Goal: Task Accomplishment & Management: Complete application form

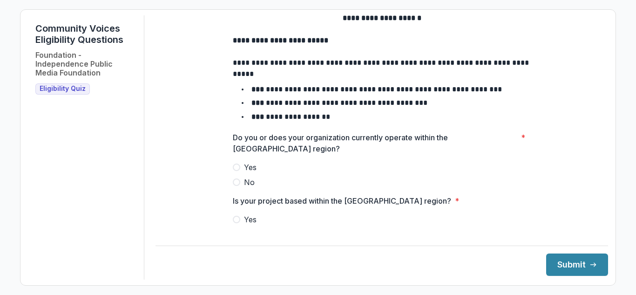
scroll to position [47, 0]
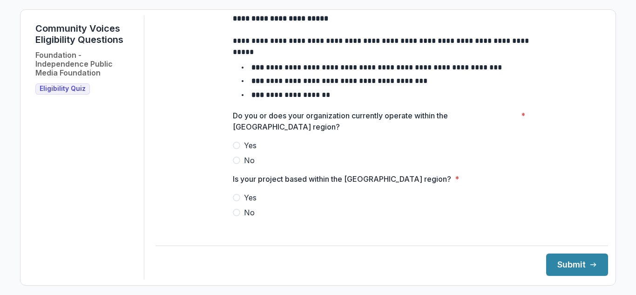
click at [236, 149] on span at bounding box center [236, 145] width 7 height 7
click at [235, 201] on span at bounding box center [236, 197] width 7 height 7
click at [576, 269] on button "Submit" at bounding box center [578, 264] width 62 height 22
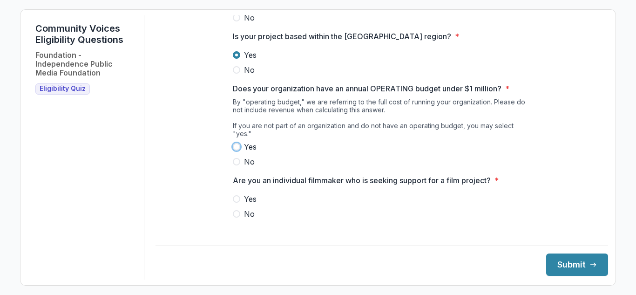
scroll to position [190, 0]
click at [376, 148] on label "Yes" at bounding box center [382, 146] width 298 height 11
click at [234, 215] on span at bounding box center [236, 213] width 7 height 7
click at [559, 262] on button "Submit" at bounding box center [578, 264] width 62 height 22
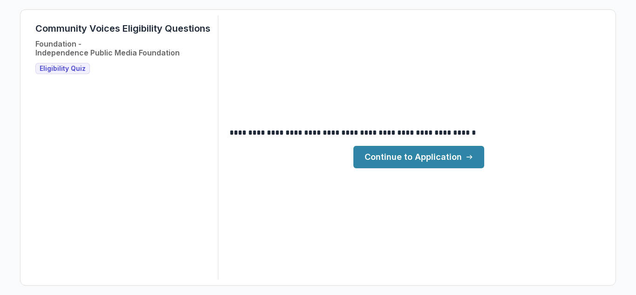
click at [444, 159] on link "Continue to Application" at bounding box center [419, 157] width 131 height 22
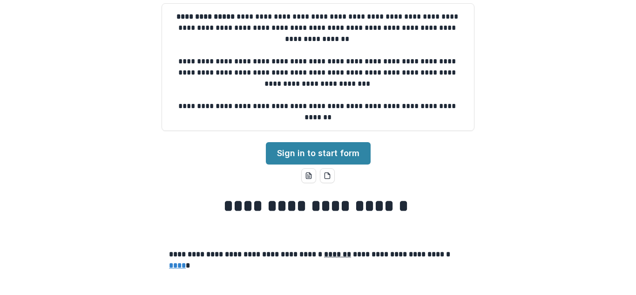
scroll to position [47, 0]
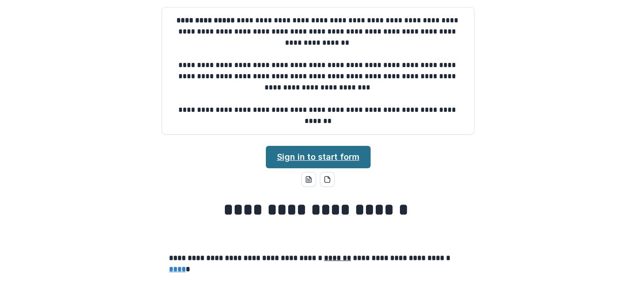
click at [316, 156] on link "Sign in to start form" at bounding box center [318, 157] width 105 height 22
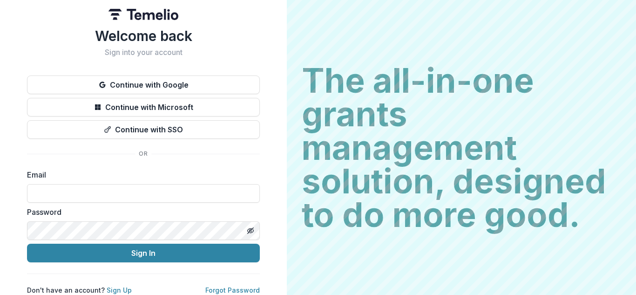
scroll to position [10, 0]
click at [112, 286] on link "Sign Up" at bounding box center [119, 290] width 25 height 8
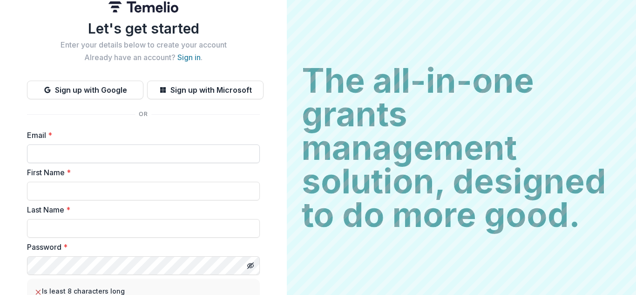
click at [79, 147] on input "Email *" at bounding box center [143, 153] width 233 height 19
type input "**********"
click at [100, 194] on input "First Name *" at bounding box center [143, 191] width 233 height 19
type input "******"
click at [79, 229] on input "Last Name *" at bounding box center [143, 228] width 233 height 19
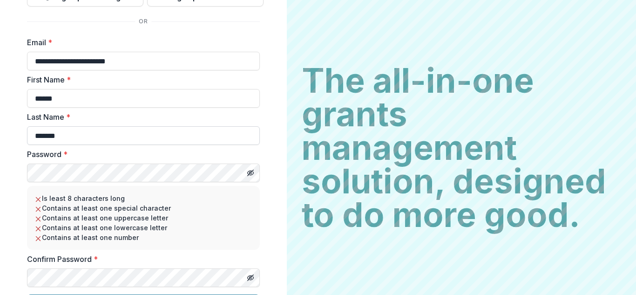
scroll to position [103, 0]
type input "*******"
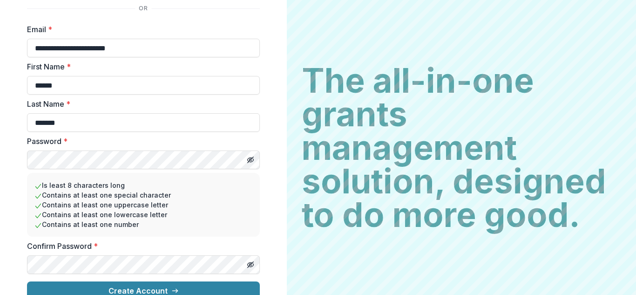
scroll to position [128, 0]
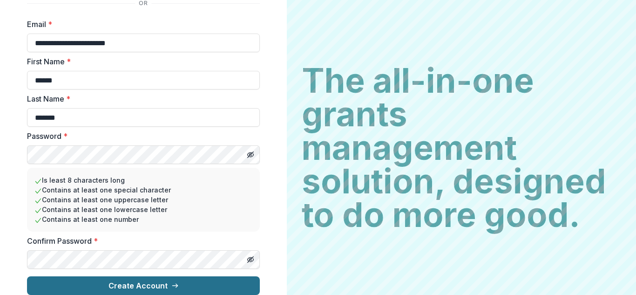
click at [102, 276] on button "Create Account" at bounding box center [143, 285] width 233 height 19
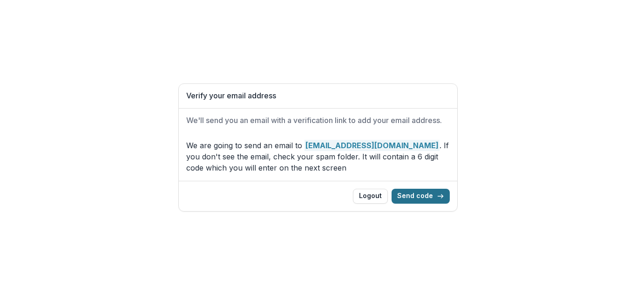
click at [427, 194] on button "Send code" at bounding box center [421, 196] width 58 height 15
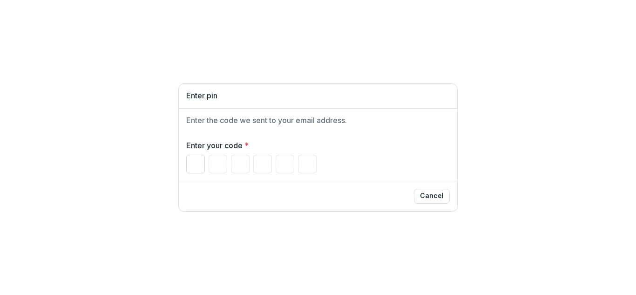
click at [189, 159] on input "Please enter your pin code" at bounding box center [195, 164] width 19 height 19
type input "*"
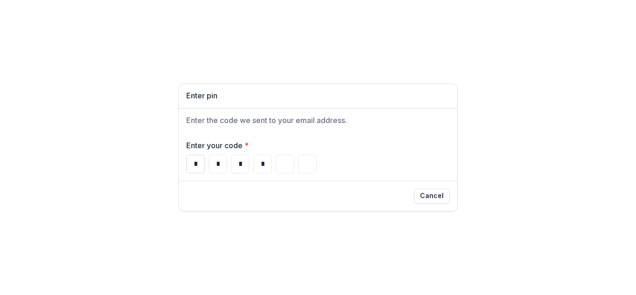
type input "*"
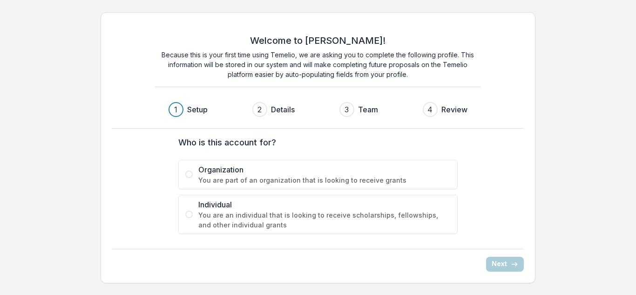
click at [190, 173] on span at bounding box center [188, 174] width 7 height 7
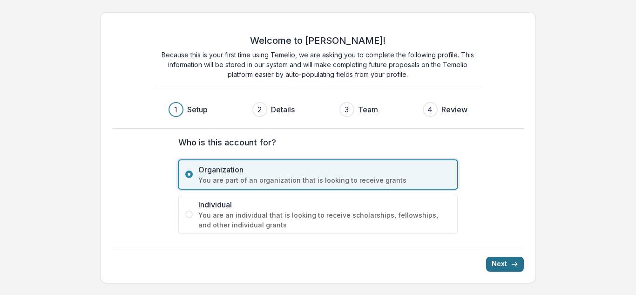
click at [506, 266] on button "Next" at bounding box center [505, 264] width 38 height 15
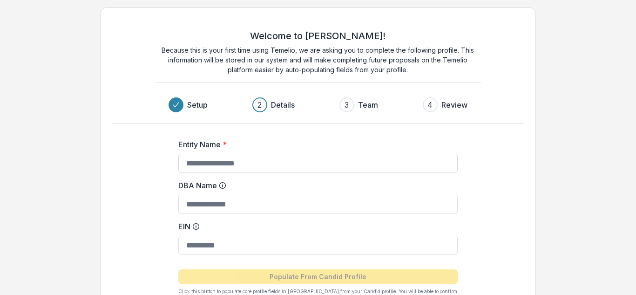
click at [248, 162] on input "Entity Name *" at bounding box center [318, 163] width 280 height 19
type input "**********"
click at [256, 211] on input "DBA Name" at bounding box center [318, 204] width 280 height 19
click at [251, 202] on input "DBA Name" at bounding box center [318, 204] width 280 height 19
type input "***"
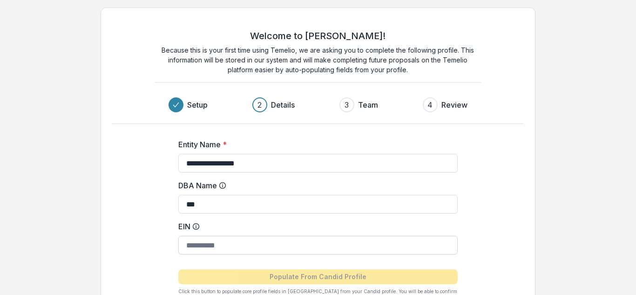
click at [211, 246] on input "EIN" at bounding box center [318, 245] width 280 height 19
type input "********"
click at [490, 202] on div "**********" at bounding box center [318, 216] width 373 height 185
click at [230, 246] on input "********" at bounding box center [318, 245] width 280 height 19
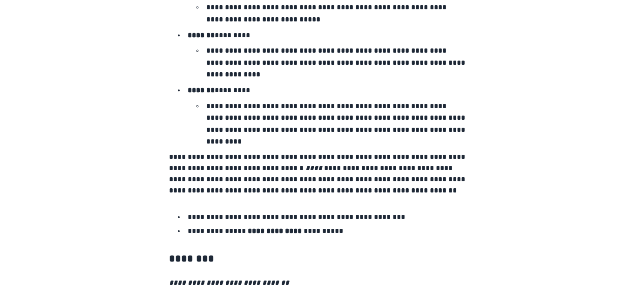
scroll to position [1659, 0]
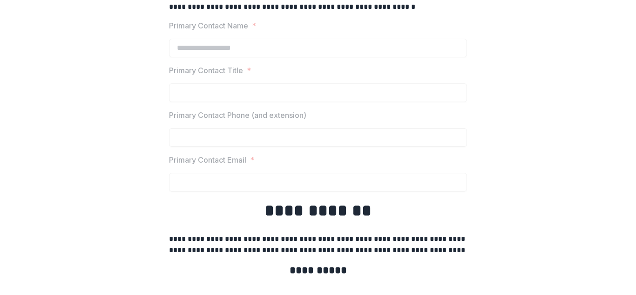
scroll to position [2277, 0]
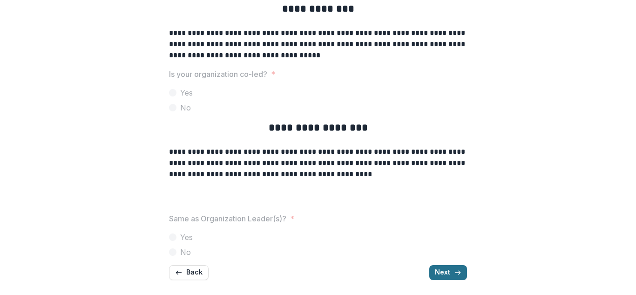
click at [443, 274] on button "Next" at bounding box center [449, 272] width 38 height 15
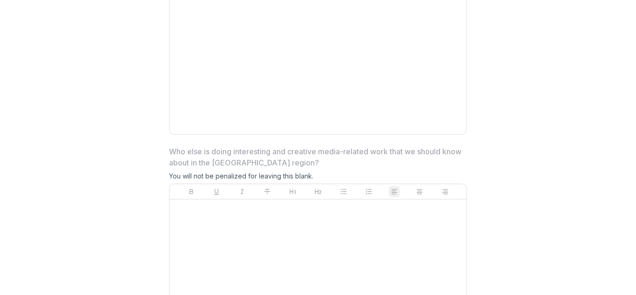
scroll to position [2699, 0]
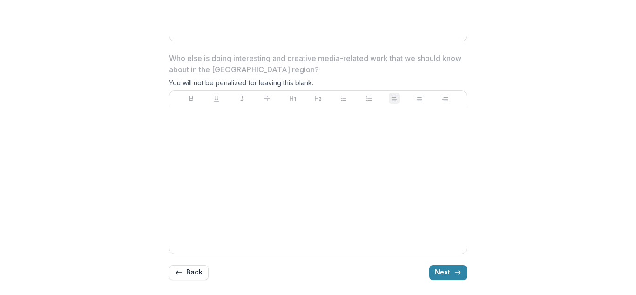
click at [193, 210] on div at bounding box center [318, 180] width 290 height 140
click at [193, 208] on div at bounding box center [318, 180] width 290 height 140
click at [191, 268] on button "Back" at bounding box center [189, 272] width 40 height 15
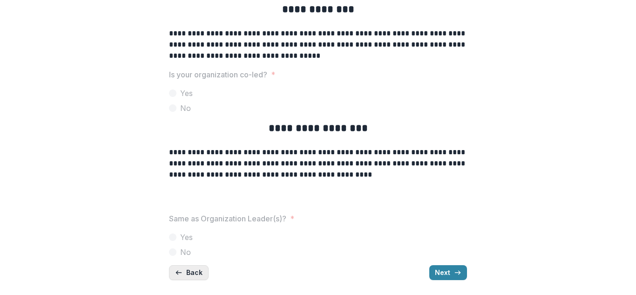
scroll to position [2277, 0]
click at [185, 276] on button "Back" at bounding box center [189, 272] width 40 height 15
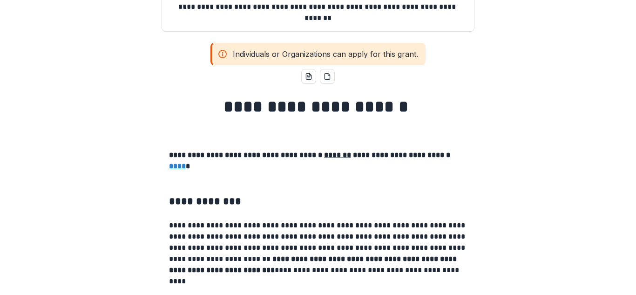
scroll to position [75, 0]
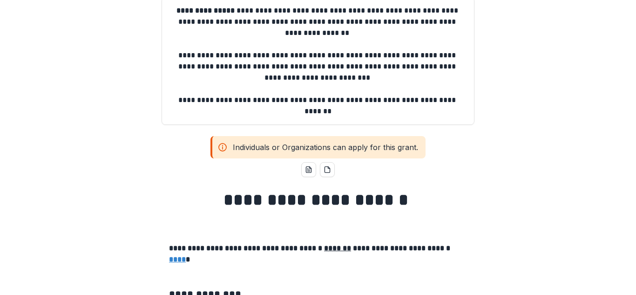
click at [233, 149] on div "Individuals or Organizations can apply for this grant." at bounding box center [318, 147] width 215 height 22
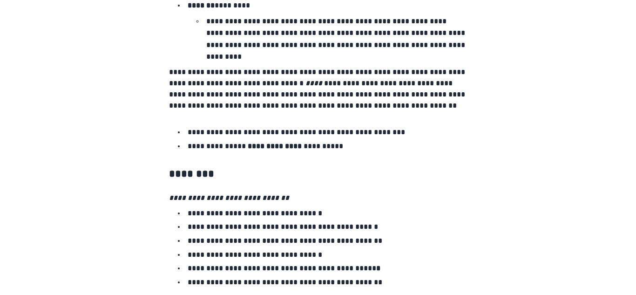
scroll to position [1659, 0]
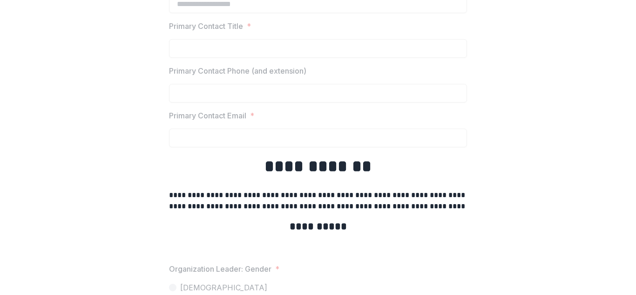
scroll to position [1625, 0]
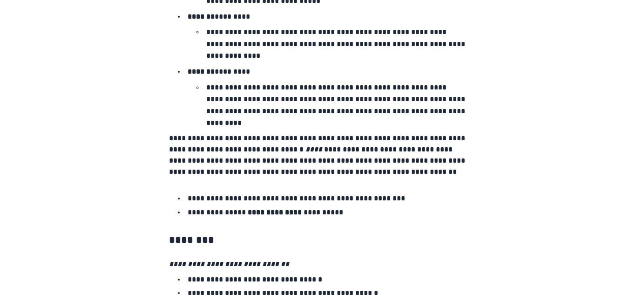
scroll to position [1659, 0]
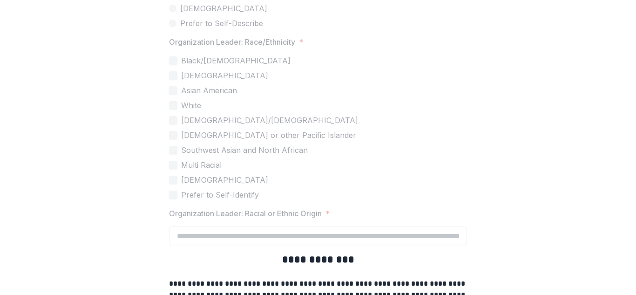
scroll to position [1998, 0]
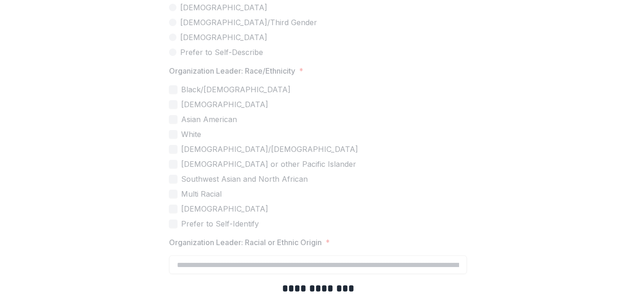
click at [234, 155] on div "Black/African American Alaskan Native Asian American White Hispanic/Latino Nati…" at bounding box center [318, 156] width 298 height 145
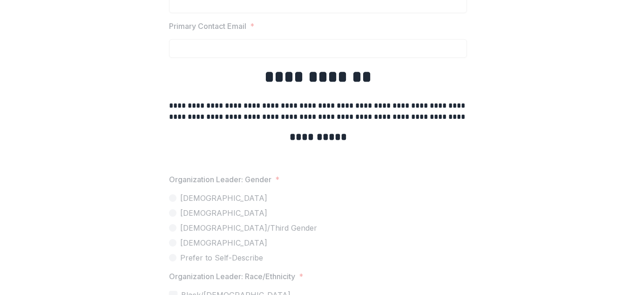
scroll to position [1672, 0]
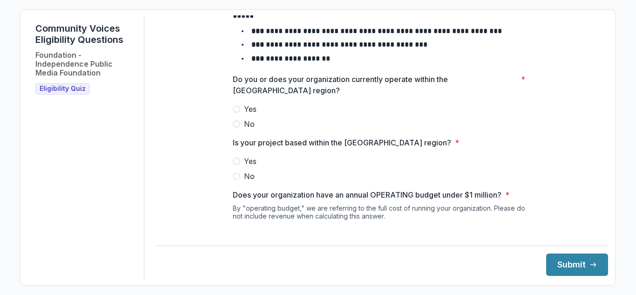
scroll to position [93, 0]
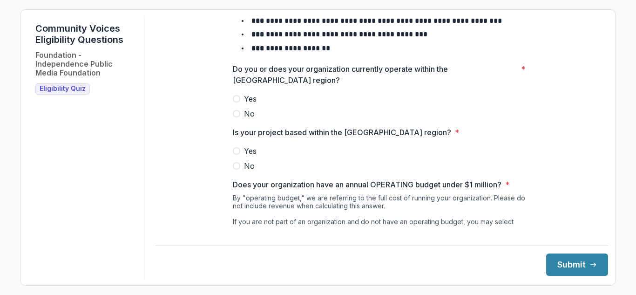
click at [237, 103] on span at bounding box center [236, 98] width 7 height 7
click at [236, 155] on span at bounding box center [236, 150] width 7 height 7
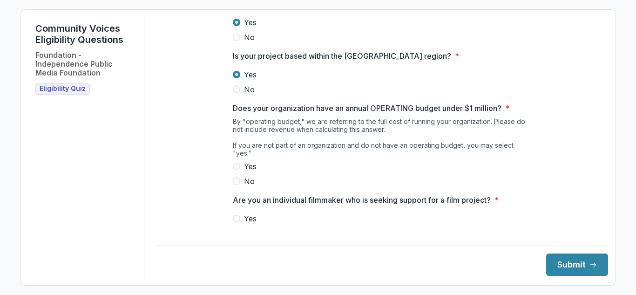
scroll to position [186, 0]
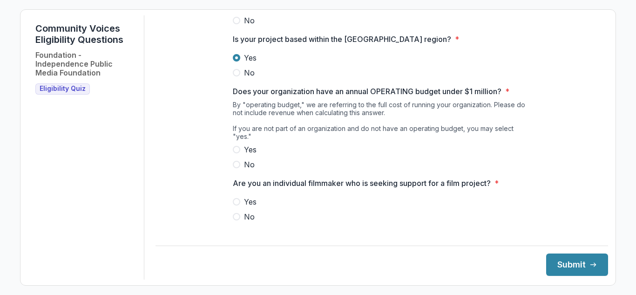
click at [233, 149] on span at bounding box center [236, 149] width 7 height 7
click at [236, 216] on span at bounding box center [236, 216] width 7 height 7
click at [561, 262] on button "Submit" at bounding box center [578, 264] width 62 height 22
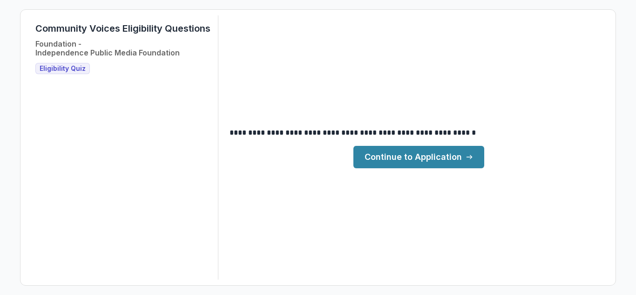
click at [372, 161] on link "Continue to Application" at bounding box center [419, 157] width 131 height 22
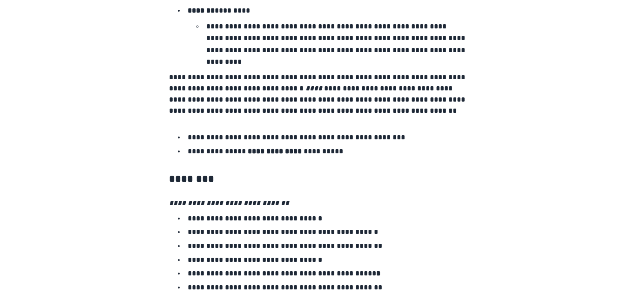
scroll to position [1659, 0]
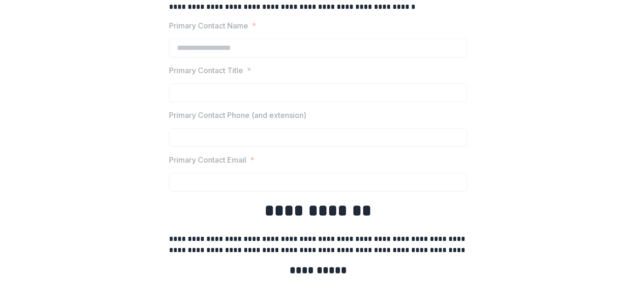
scroll to position [2277, 0]
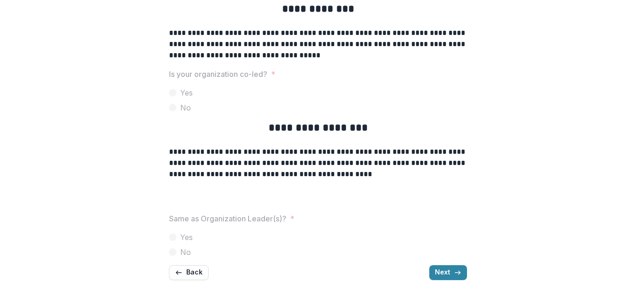
click at [255, 84] on div at bounding box center [318, 85] width 298 height 4
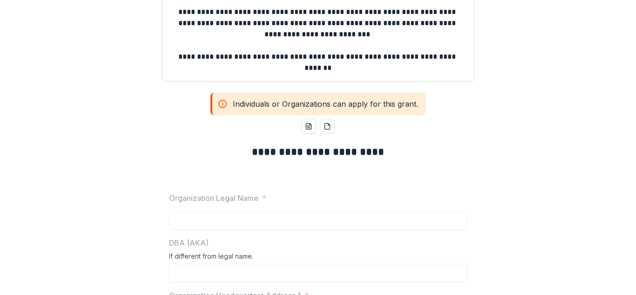
scroll to position [47, 0]
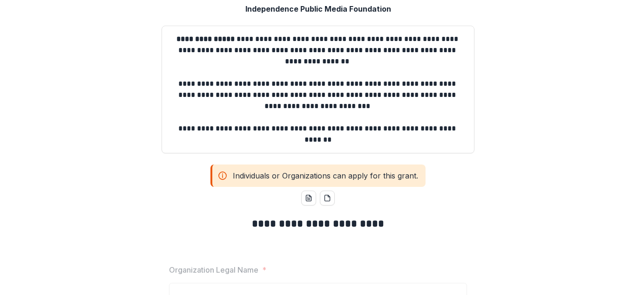
click at [302, 174] on div "Individuals or Organizations can apply for this grant." at bounding box center [318, 175] width 215 height 22
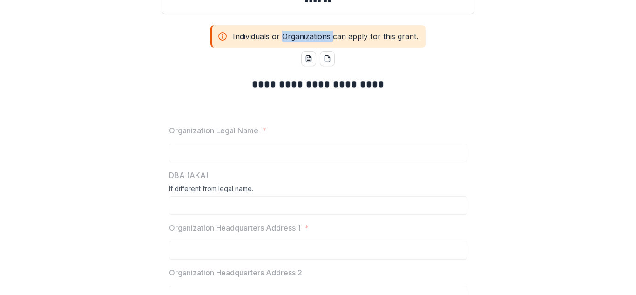
scroll to position [186, 0]
click at [331, 59] on button "pdf-download" at bounding box center [327, 58] width 15 height 15
click at [309, 63] on button "word-download" at bounding box center [308, 58] width 15 height 15
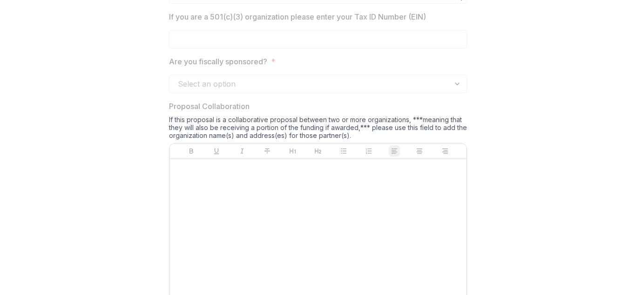
scroll to position [839, 0]
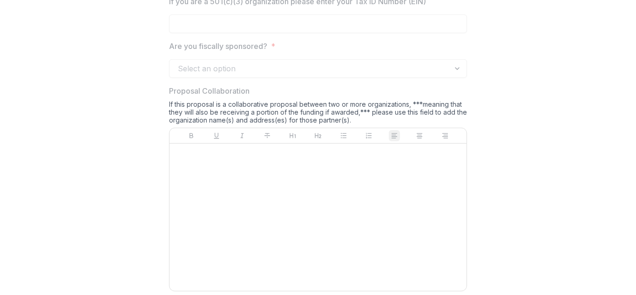
click at [183, 72] on div "Select an option" at bounding box center [318, 68] width 298 height 19
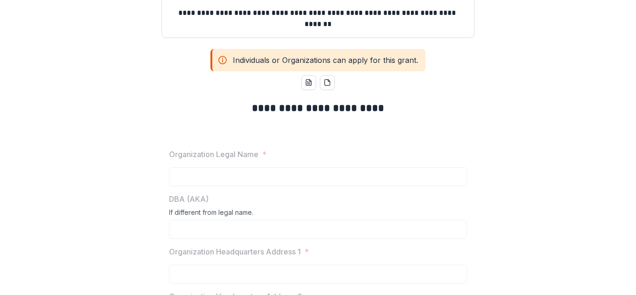
scroll to position [0, 0]
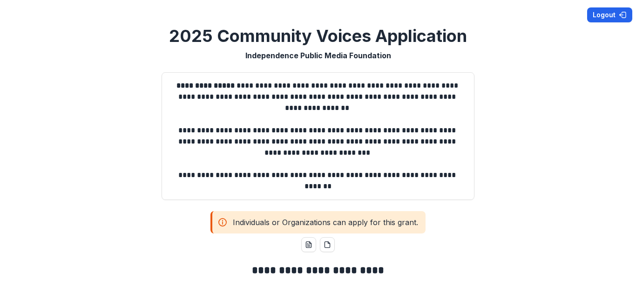
click at [607, 17] on button "Logout" at bounding box center [610, 14] width 45 height 15
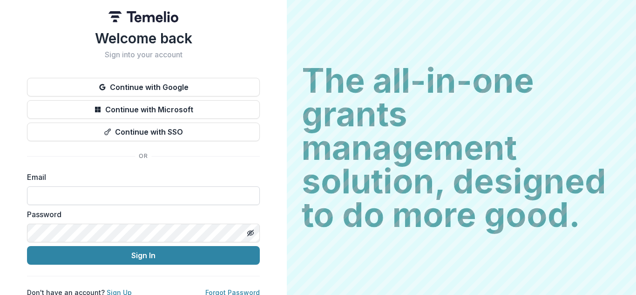
click at [75, 201] on input at bounding box center [143, 195] width 233 height 19
type input "**********"
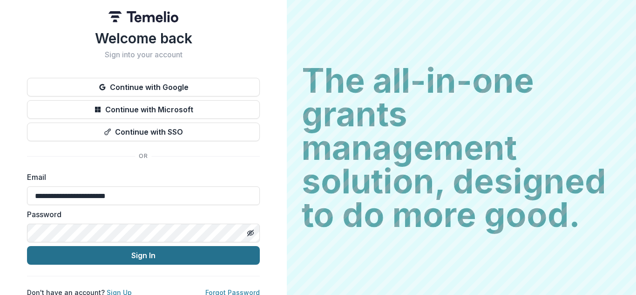
click at [115, 253] on button "Sign In" at bounding box center [143, 255] width 233 height 19
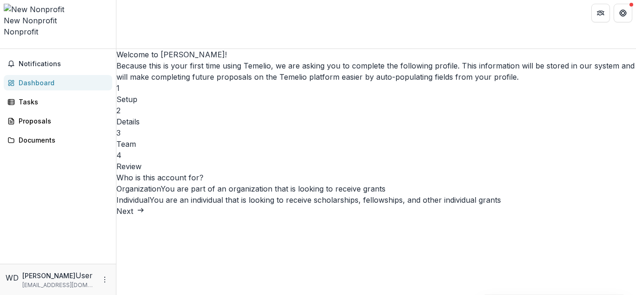
click at [116, 194] on span at bounding box center [116, 194] width 0 height 0
click at [144, 214] on icon "submit" at bounding box center [140, 209] width 7 height 7
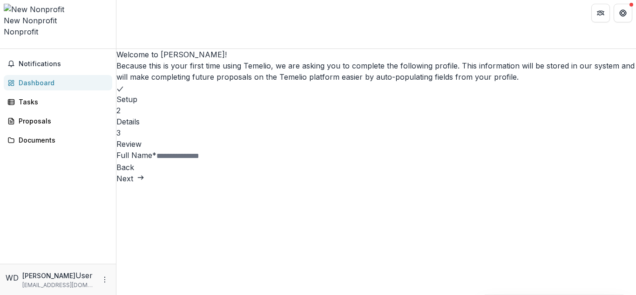
click at [231, 162] on input "Full Name *" at bounding box center [194, 155] width 75 height 11
type input "**********"
click at [144, 184] on button "Next" at bounding box center [130, 178] width 28 height 11
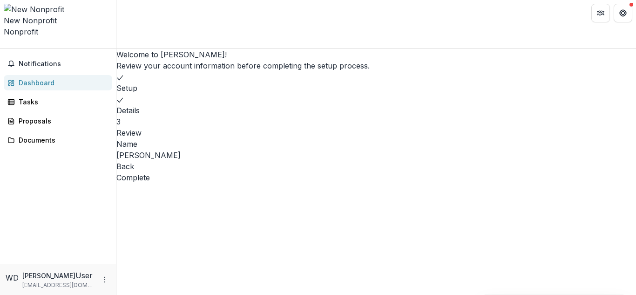
click at [150, 183] on button "Complete" at bounding box center [133, 177] width 34 height 11
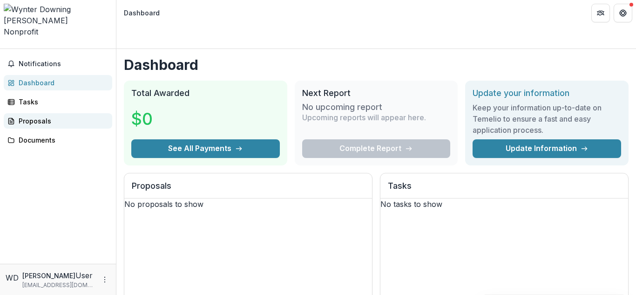
click at [43, 116] on div "Proposals" at bounding box center [62, 121] width 86 height 10
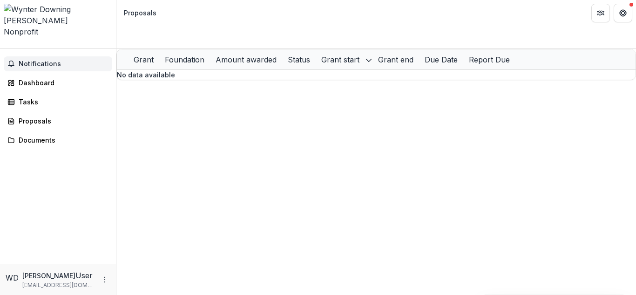
click at [38, 60] on span "Notifications" at bounding box center [64, 64] width 90 height 8
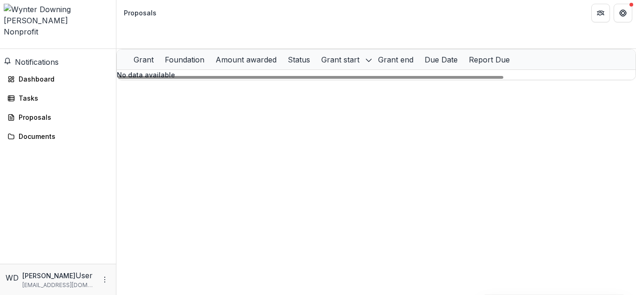
click at [205, 228] on div "Grant Foundation Amount awarded Status Grant start Grant end Due Date Report Du…" at bounding box center [376, 172] width 520 height 246
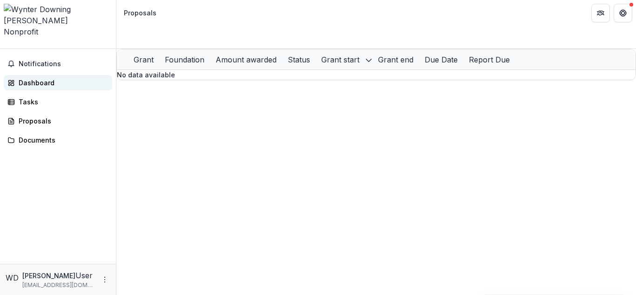
click at [32, 78] on div "Dashboard" at bounding box center [62, 83] width 86 height 10
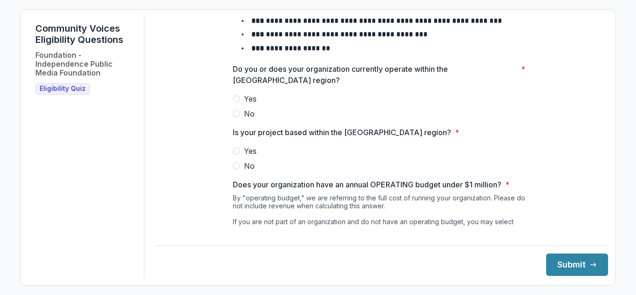
scroll to position [47, 0]
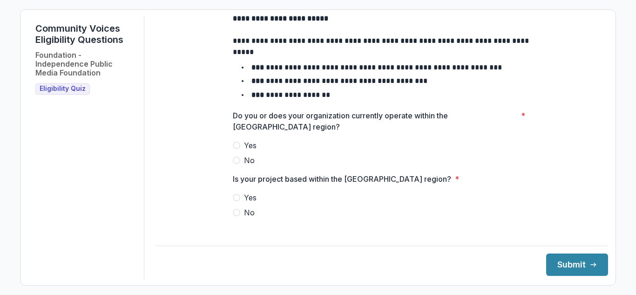
click at [234, 149] on span at bounding box center [236, 145] width 7 height 7
click at [235, 201] on span at bounding box center [236, 197] width 7 height 7
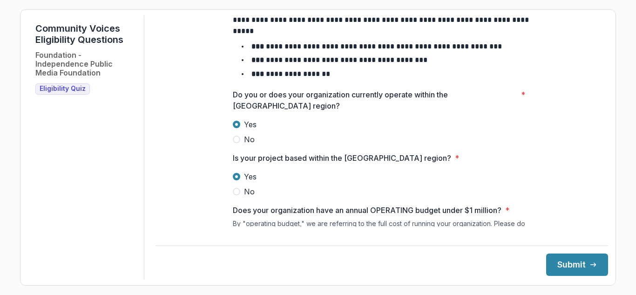
scroll to position [186, 0]
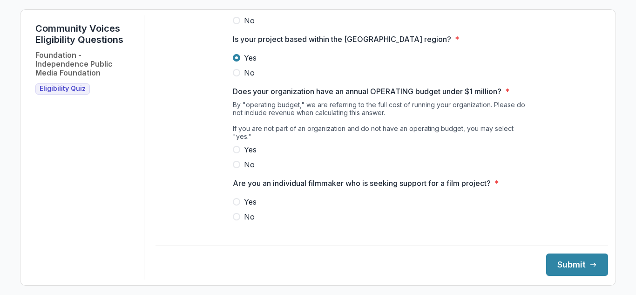
click at [237, 148] on span at bounding box center [236, 149] width 7 height 7
click at [236, 216] on span at bounding box center [236, 216] width 7 height 7
click at [558, 267] on button "Submit" at bounding box center [578, 264] width 62 height 22
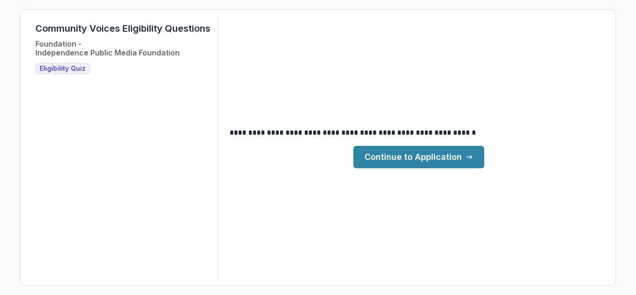
click at [409, 157] on link "Continue to Application" at bounding box center [419, 157] width 131 height 22
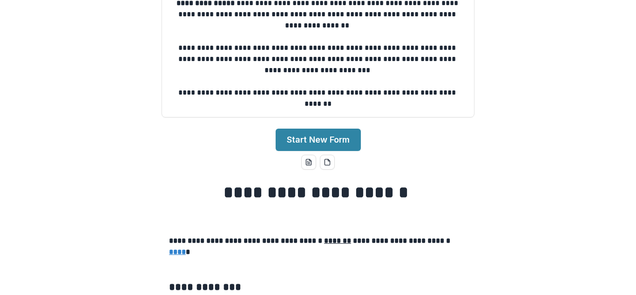
scroll to position [93, 0]
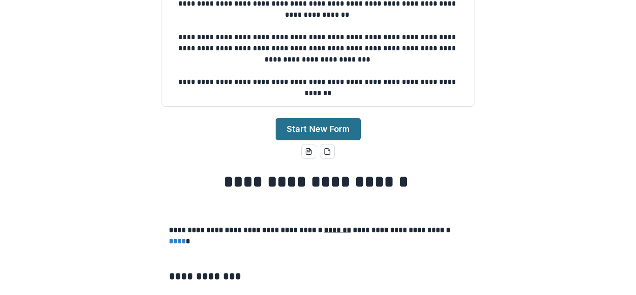
click at [337, 132] on button "Start New Form" at bounding box center [318, 129] width 85 height 22
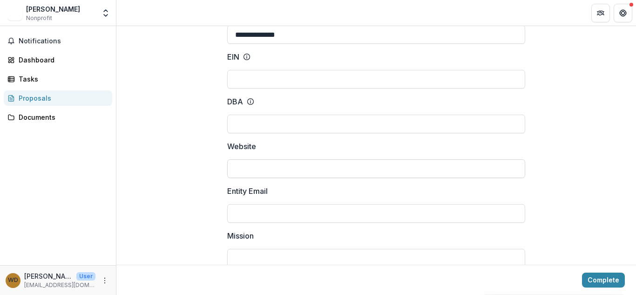
scroll to position [140, 0]
click at [253, 169] on input "Entity Email" at bounding box center [376, 166] width 298 height 19
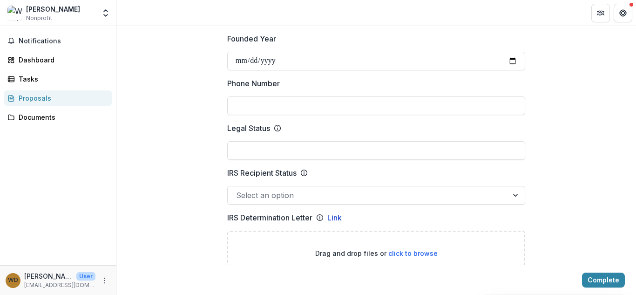
scroll to position [373, 0]
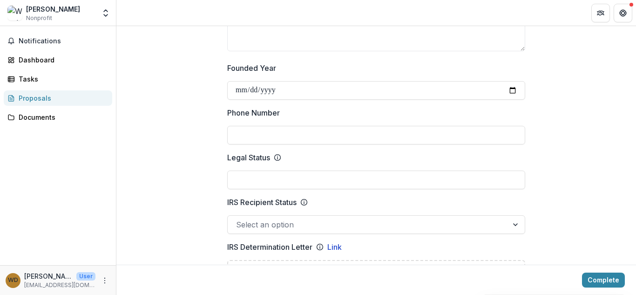
type input "**********"
click at [246, 137] on input "Phone Number" at bounding box center [376, 135] width 298 height 19
type input "**********"
type input "**"
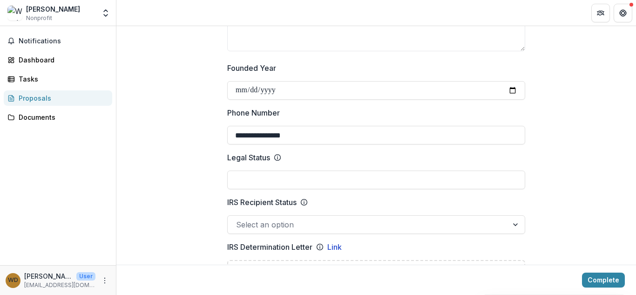
type input "*****"
type input "**********"
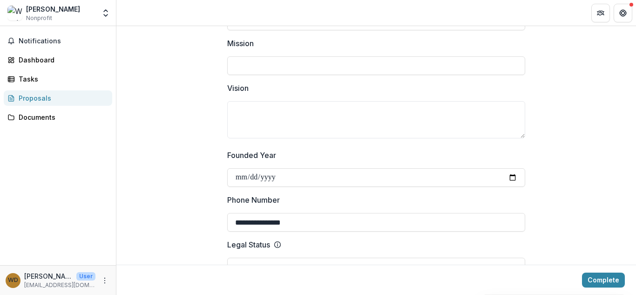
scroll to position [280, 0]
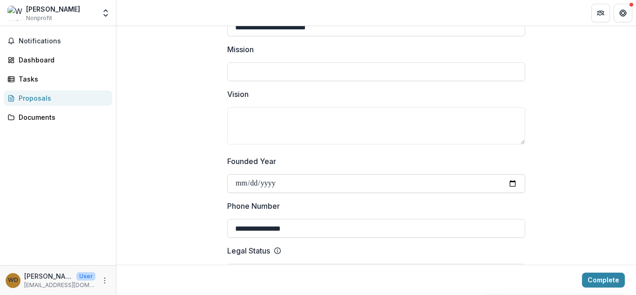
click at [233, 184] on input "Founded Year" at bounding box center [376, 183] width 298 height 19
click at [294, 178] on input "Founded Year" at bounding box center [376, 183] width 298 height 19
click at [258, 180] on input "Founded Year" at bounding box center [376, 183] width 298 height 19
click at [240, 182] on input "Founded Year" at bounding box center [376, 183] width 298 height 19
type input "**********"
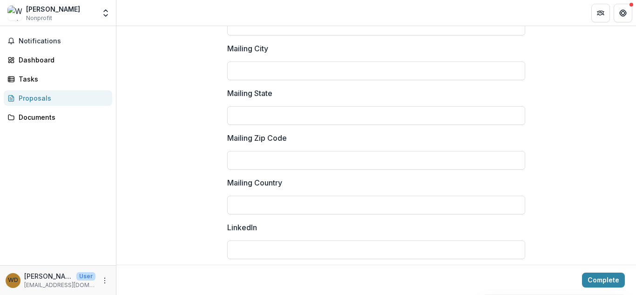
scroll to position [1025, 0]
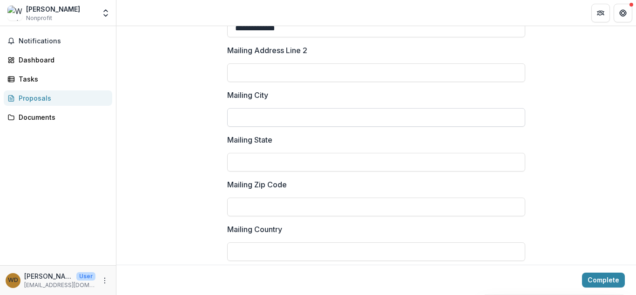
click at [280, 117] on input "Mailing City" at bounding box center [376, 117] width 298 height 19
type input "**********"
type input "**"
type input "*****"
type input "**********"
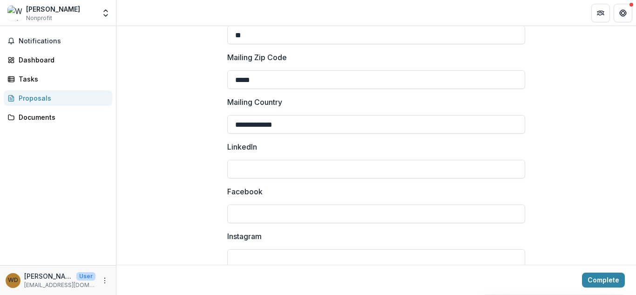
scroll to position [1165, 0]
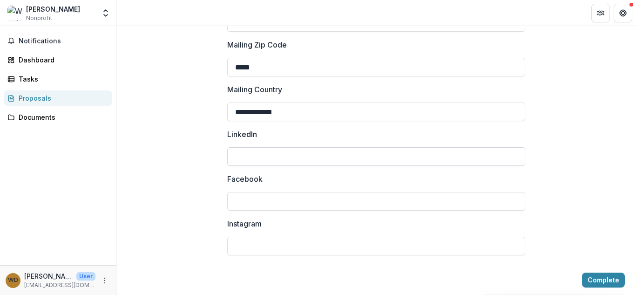
click at [253, 154] on input "LinkedIn" at bounding box center [376, 156] width 298 height 19
paste input "**********"
type input "**********"
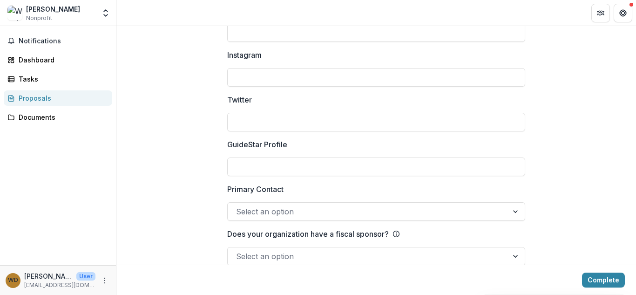
scroll to position [1349, 0]
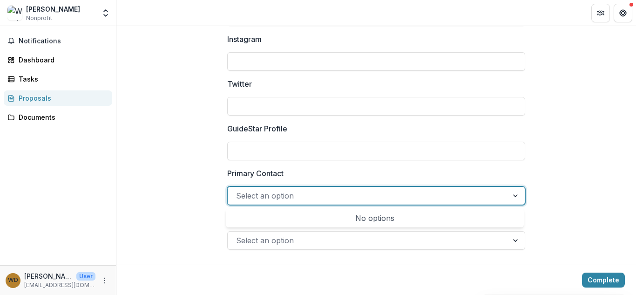
click at [503, 199] on div "Select an option" at bounding box center [368, 195] width 280 height 15
click at [422, 191] on div at bounding box center [368, 195] width 264 height 13
click at [516, 197] on div at bounding box center [516, 196] width 17 height 18
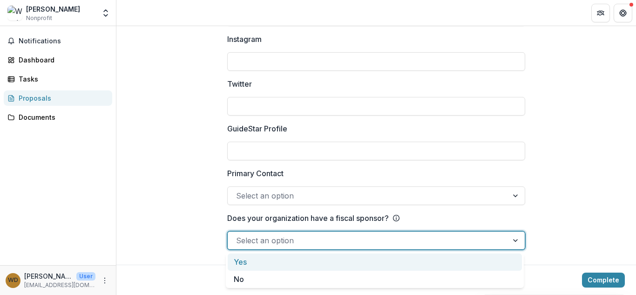
click at [514, 239] on div at bounding box center [516, 241] width 17 height 18
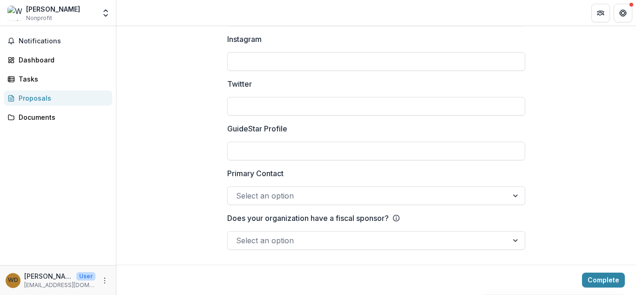
click at [500, 241] on div "Select an option" at bounding box center [368, 240] width 280 height 15
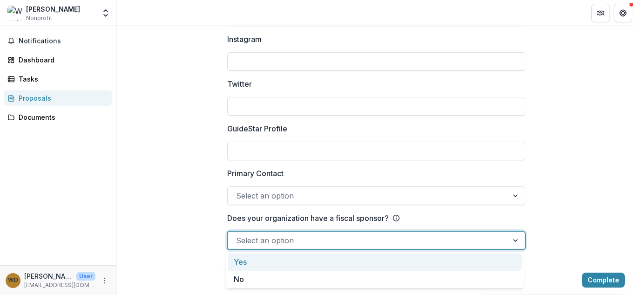
click at [301, 263] on div "Yes" at bounding box center [375, 261] width 294 height 17
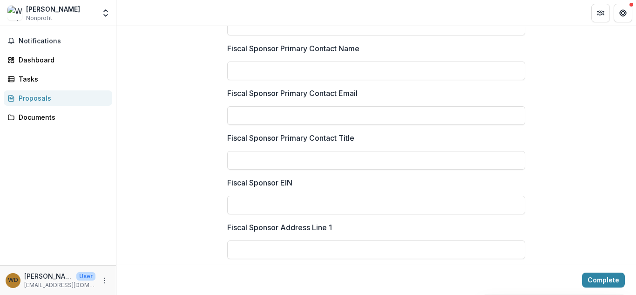
scroll to position [1467, 0]
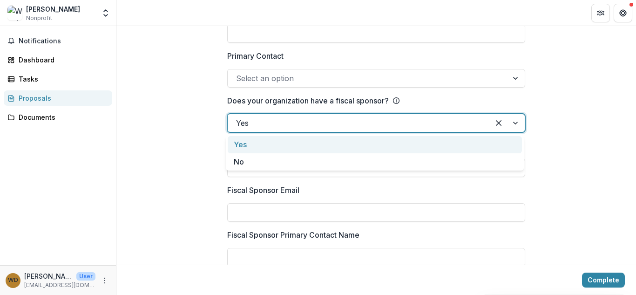
click at [516, 129] on div at bounding box center [507, 123] width 35 height 18
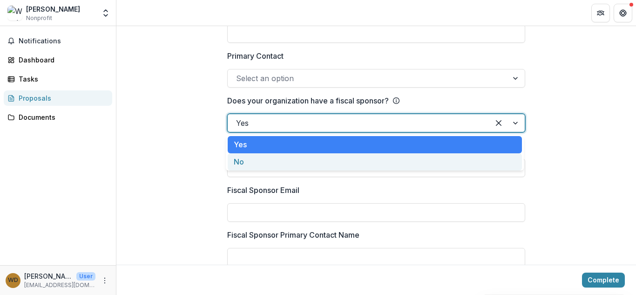
click at [273, 164] on div "No" at bounding box center [375, 161] width 294 height 17
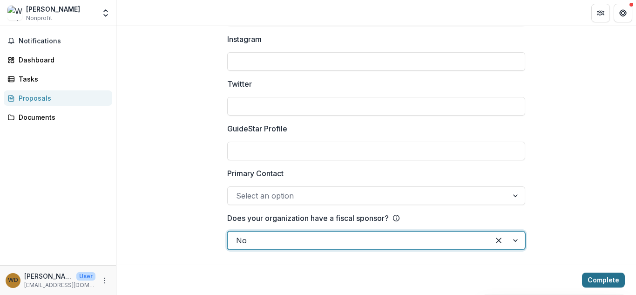
click at [596, 277] on button "Complete" at bounding box center [603, 280] width 43 height 15
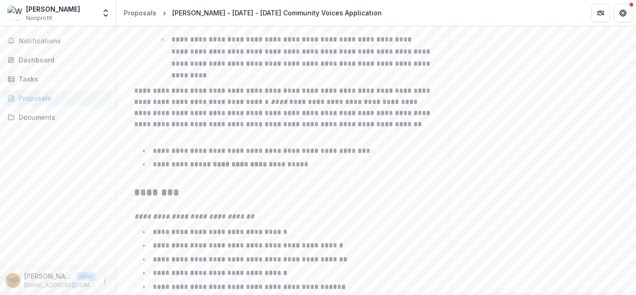
scroll to position [1567, 0]
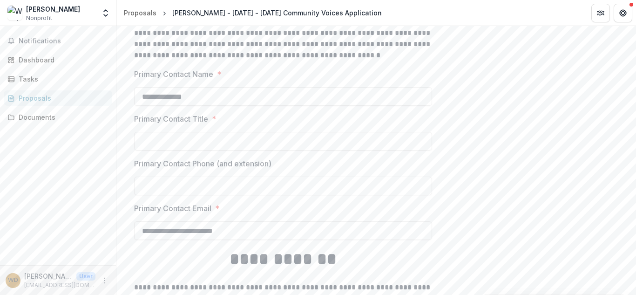
scroll to position [1521, 0]
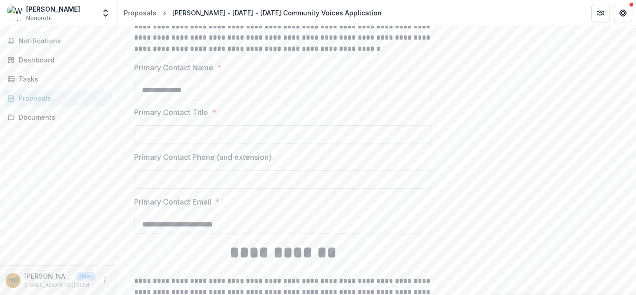
click at [226, 135] on input "Primary Contact Title *" at bounding box center [283, 134] width 298 height 19
type input "*******"
click at [199, 177] on input "Primary Contact Phone (and extension)" at bounding box center [283, 179] width 298 height 19
type input "**********"
type input "**"
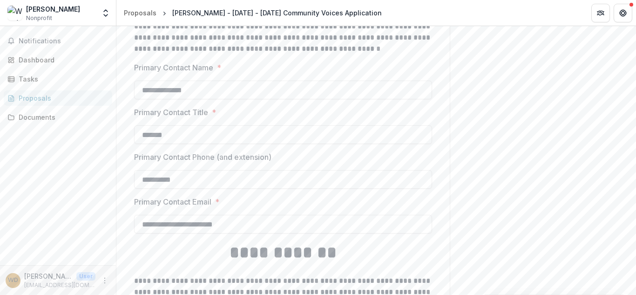
type input "**********"
click at [281, 205] on label "Primary Contact Email *" at bounding box center [280, 201] width 293 height 11
click at [281, 215] on input "**********" at bounding box center [283, 224] width 298 height 19
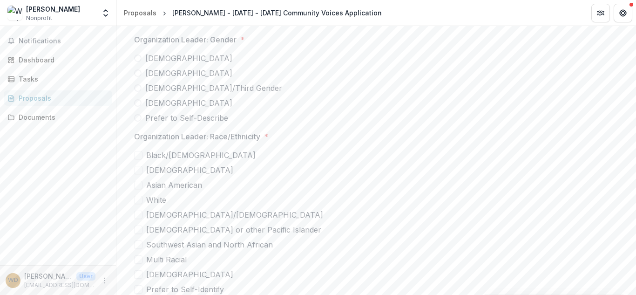
scroll to position [1847, 0]
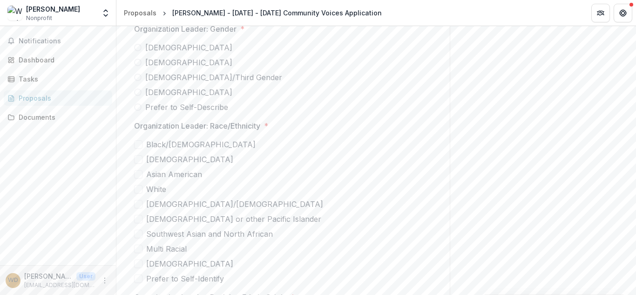
click at [136, 46] on span at bounding box center [137, 47] width 7 height 7
click at [140, 144] on span at bounding box center [138, 144] width 8 height 8
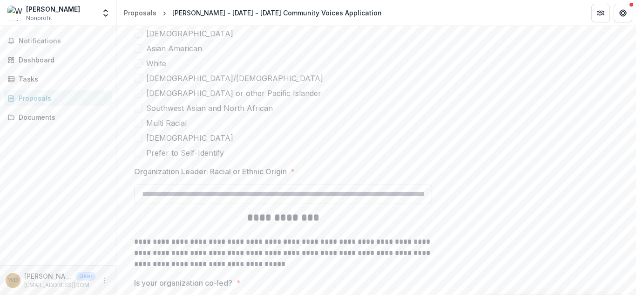
scroll to position [1987, 0]
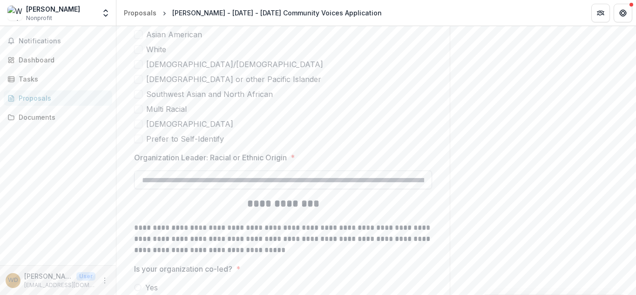
click at [179, 179] on input "Organization Leader: Racial or Ethnic Origin *" at bounding box center [283, 180] width 298 height 19
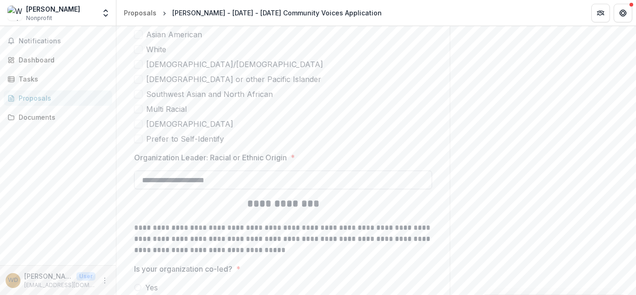
scroll to position [2080, 0]
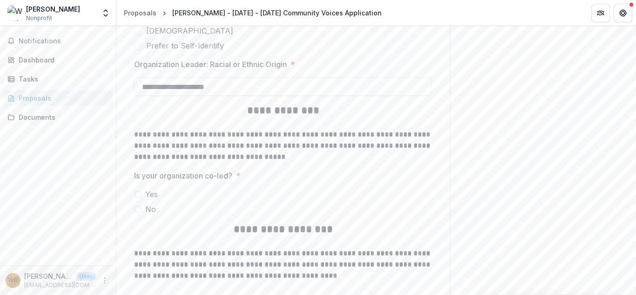
type input "**********"
click at [139, 210] on span at bounding box center [137, 208] width 7 height 7
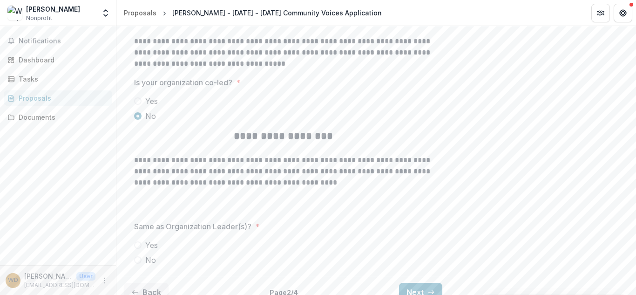
scroll to position [2186, 0]
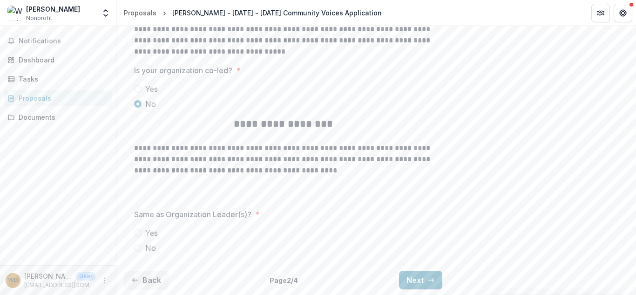
click at [139, 232] on span at bounding box center [137, 232] width 7 height 7
click at [424, 276] on button "Next" at bounding box center [420, 280] width 43 height 19
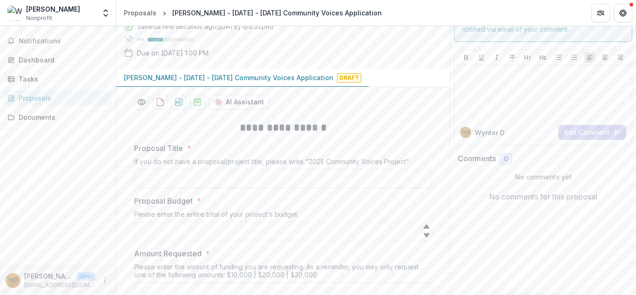
scroll to position [0, 0]
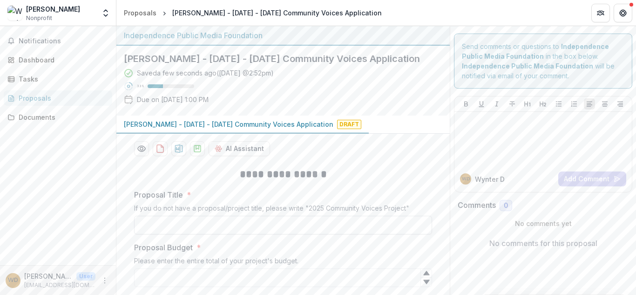
click at [198, 226] on input "Proposal Title *" at bounding box center [283, 225] width 298 height 19
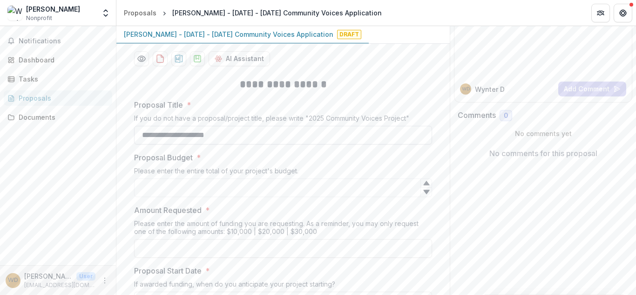
scroll to position [93, 0]
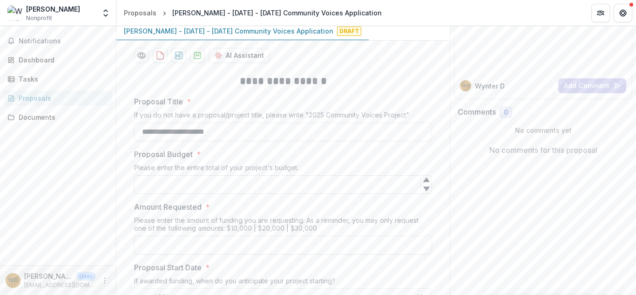
type input "**********"
click at [173, 185] on input "Proposal Budget *" at bounding box center [283, 184] width 298 height 19
type input "*"
click at [171, 248] on input "Amount Requested *" at bounding box center [283, 245] width 298 height 19
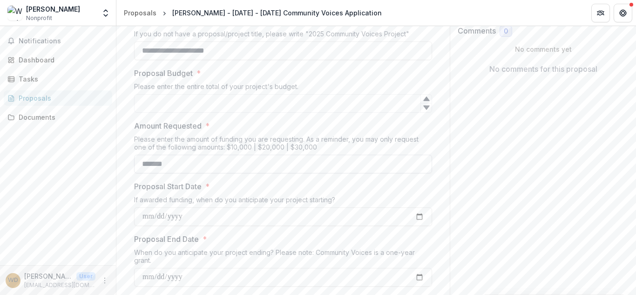
scroll to position [186, 0]
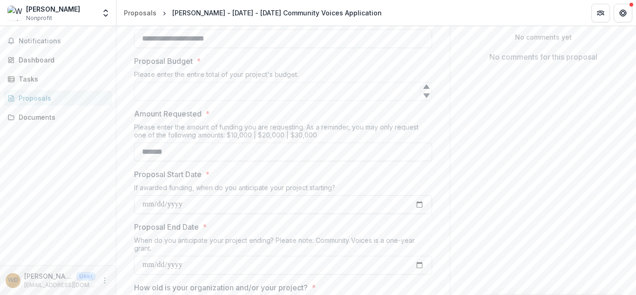
type input "*******"
click at [144, 207] on input "Proposal Start Date *" at bounding box center [283, 204] width 298 height 19
type input "**********"
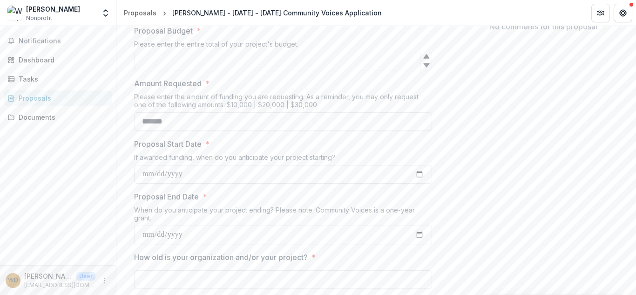
scroll to position [233, 0]
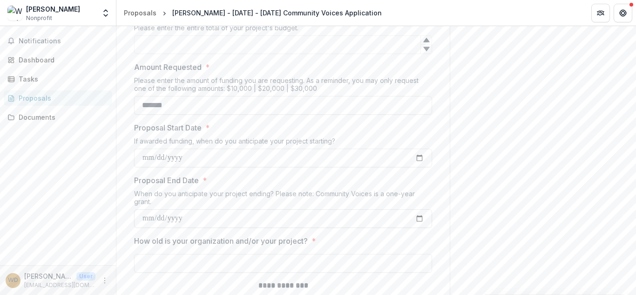
click at [149, 219] on input "Proposal End Date *" at bounding box center [283, 218] width 298 height 19
type input "**********"
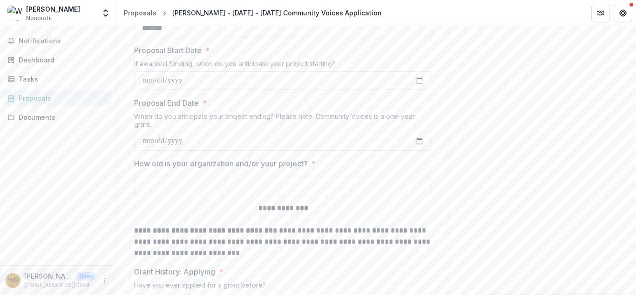
scroll to position [326, 0]
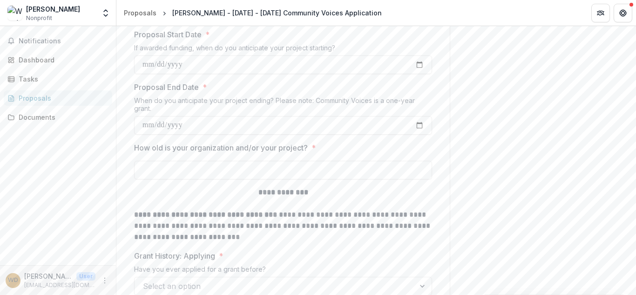
click at [180, 177] on input "How old is your organization and/or your project? *" at bounding box center [283, 170] width 298 height 19
type input "********"
click at [213, 232] on p "**********" at bounding box center [283, 226] width 298 height 34
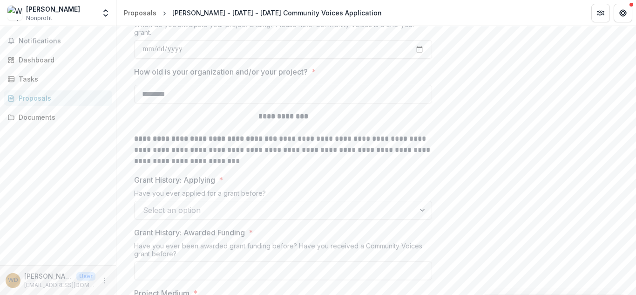
scroll to position [419, 0]
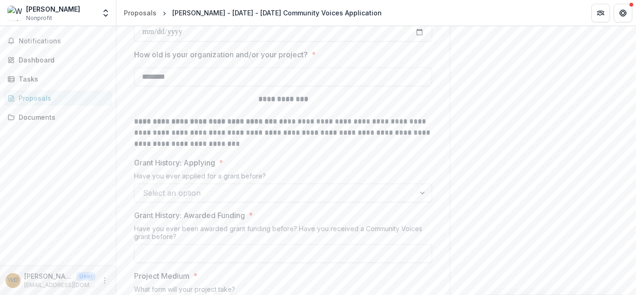
click at [194, 188] on div at bounding box center [275, 192] width 264 height 13
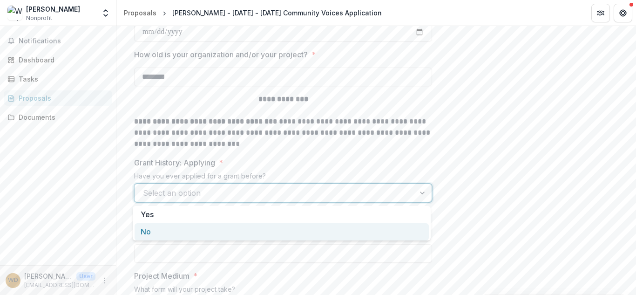
click at [160, 234] on div "No" at bounding box center [282, 231] width 294 height 17
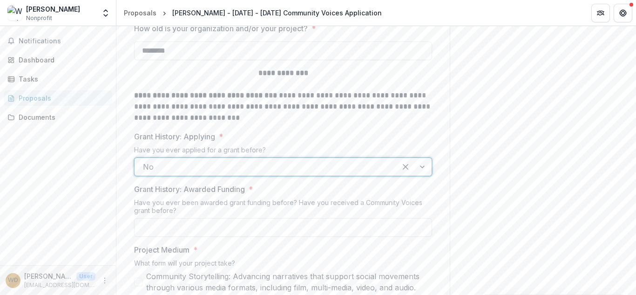
scroll to position [513, 0]
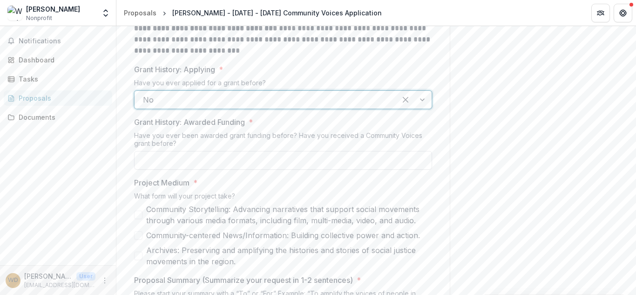
click at [171, 165] on input "Grant History: Awarded Funding *" at bounding box center [283, 160] width 298 height 19
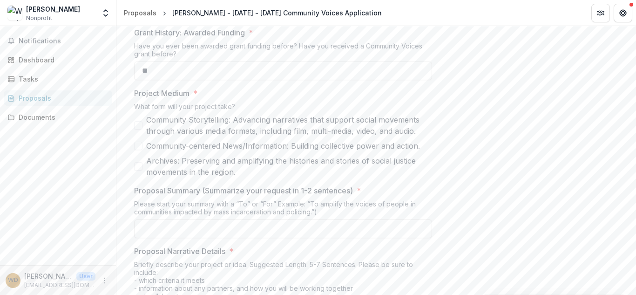
scroll to position [606, 0]
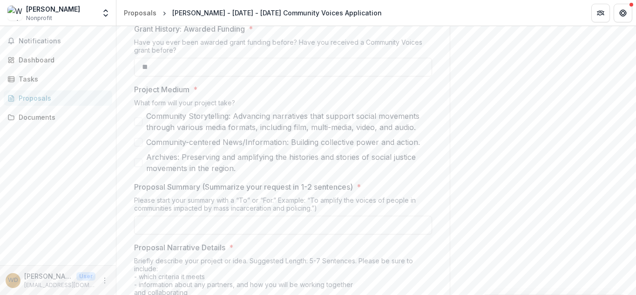
type input "**"
click at [138, 119] on span at bounding box center [138, 121] width 8 height 8
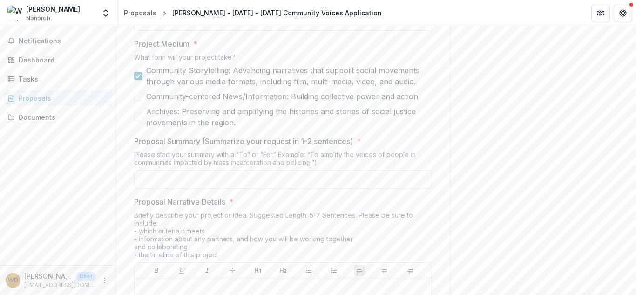
scroll to position [652, 0]
